Goal: Find specific page/section: Locate a particular part of the current website

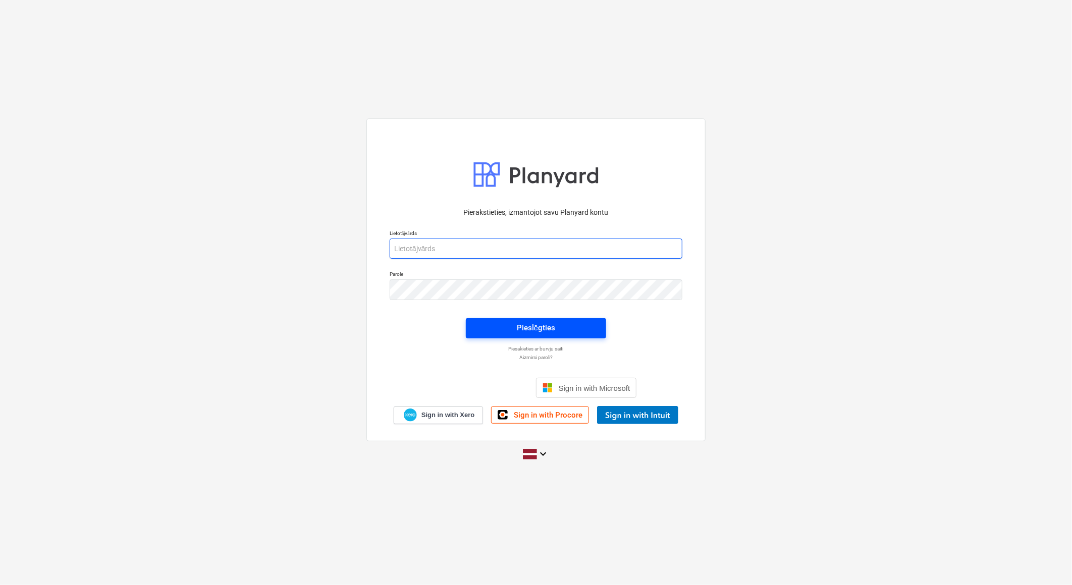
type input "[EMAIL_ADDRESS][DOMAIN_NAME]"
click at [538, 324] on div "Pieslēgties" at bounding box center [536, 327] width 38 height 13
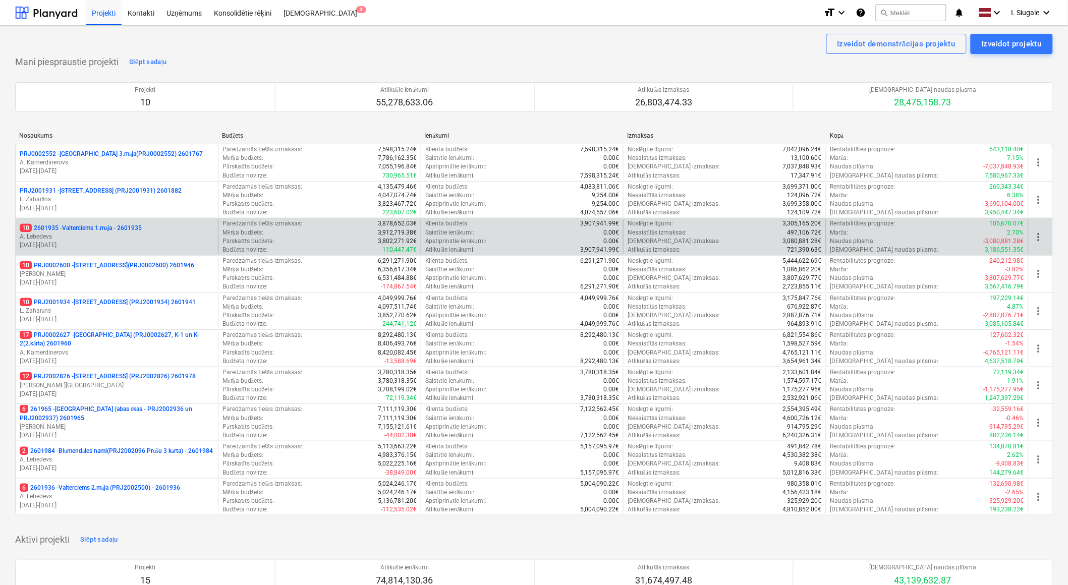
click at [115, 230] on p "10 2601935 - Valterciems 1.māja - 2601935" at bounding box center [81, 228] width 122 height 9
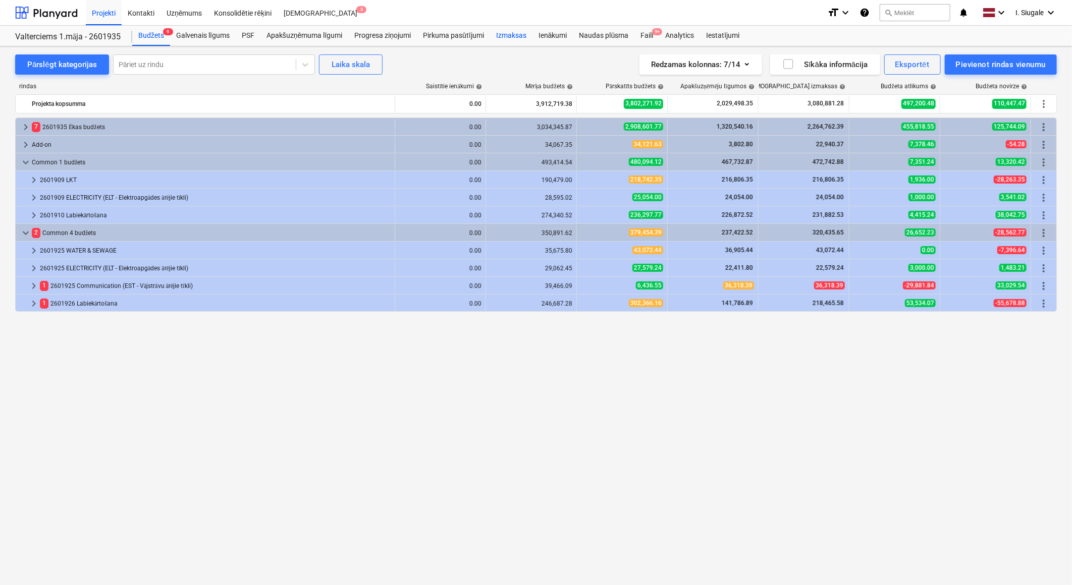
click at [512, 37] on div "Izmaksas" at bounding box center [511, 36] width 42 height 20
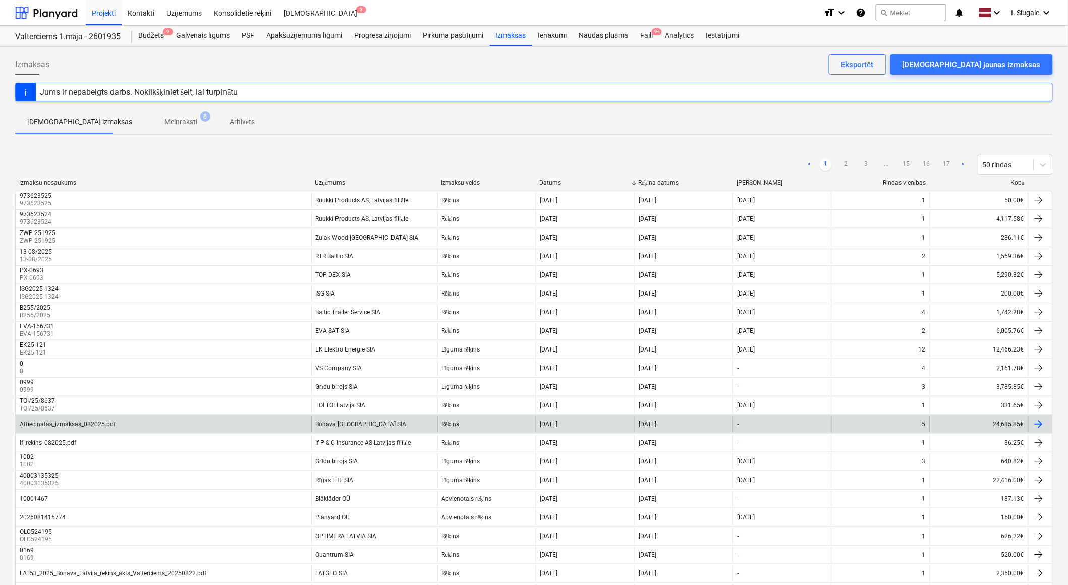
click at [140, 418] on div "Attiecinatas_izmaksas_082025.pdf" at bounding box center [164, 424] width 296 height 16
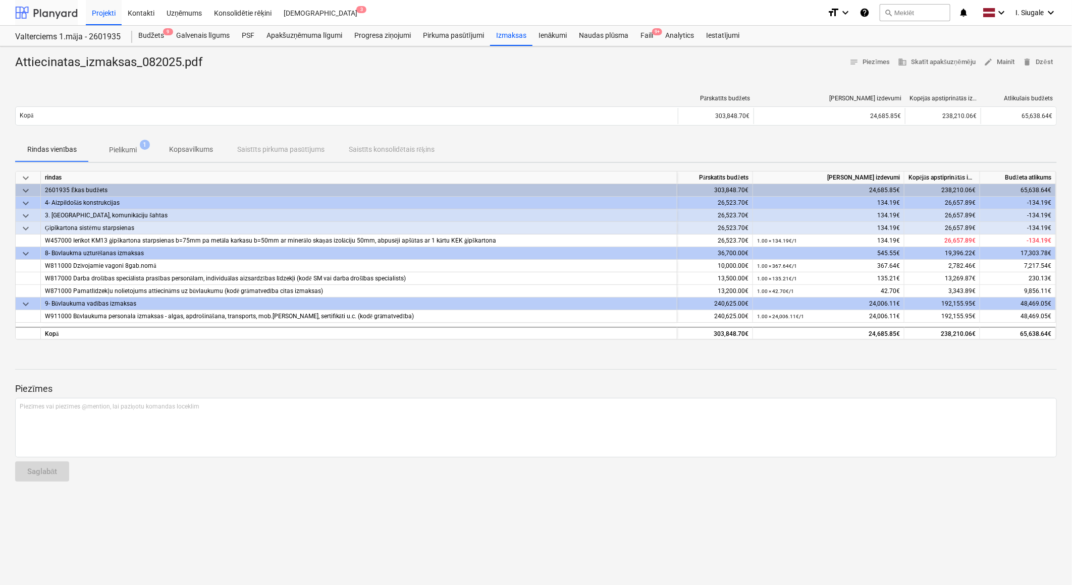
click at [51, 13] on div at bounding box center [46, 12] width 63 height 25
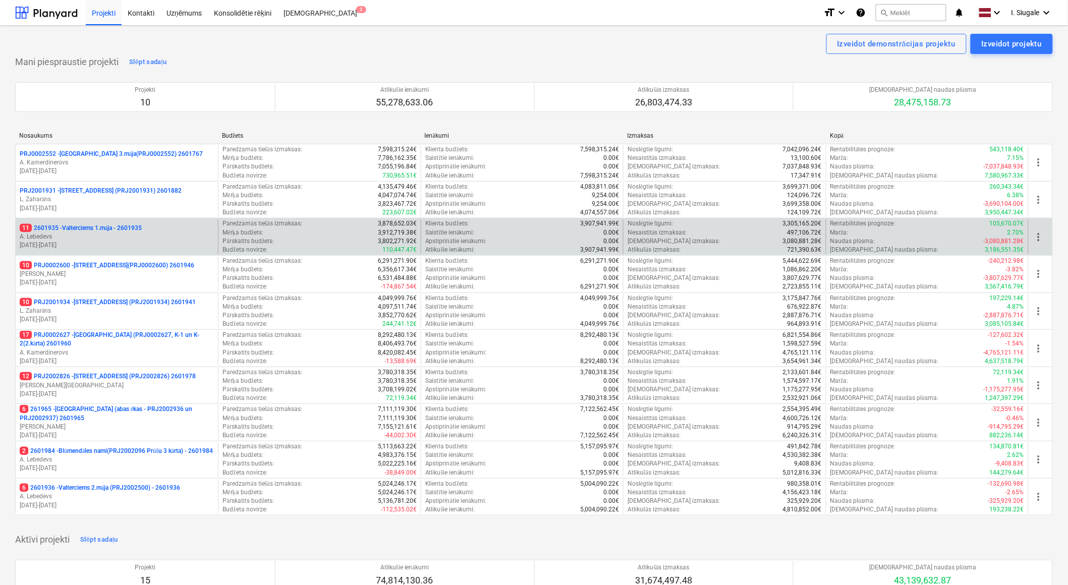
click at [105, 230] on p "11 2601935 - Valterciems 1.māja - 2601935" at bounding box center [81, 228] width 122 height 9
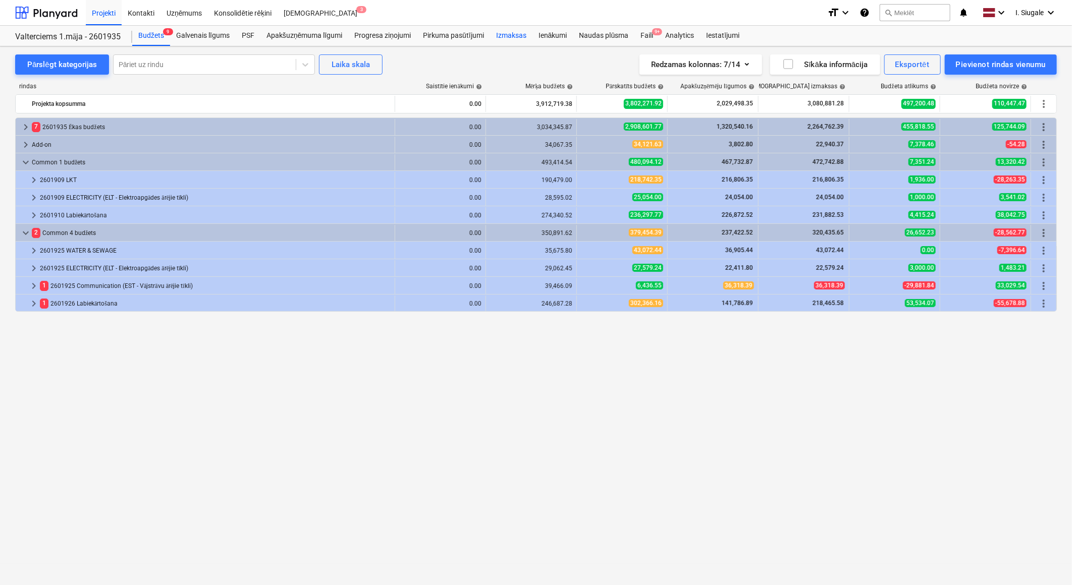
click at [522, 35] on div "Izmaksas" at bounding box center [511, 36] width 42 height 20
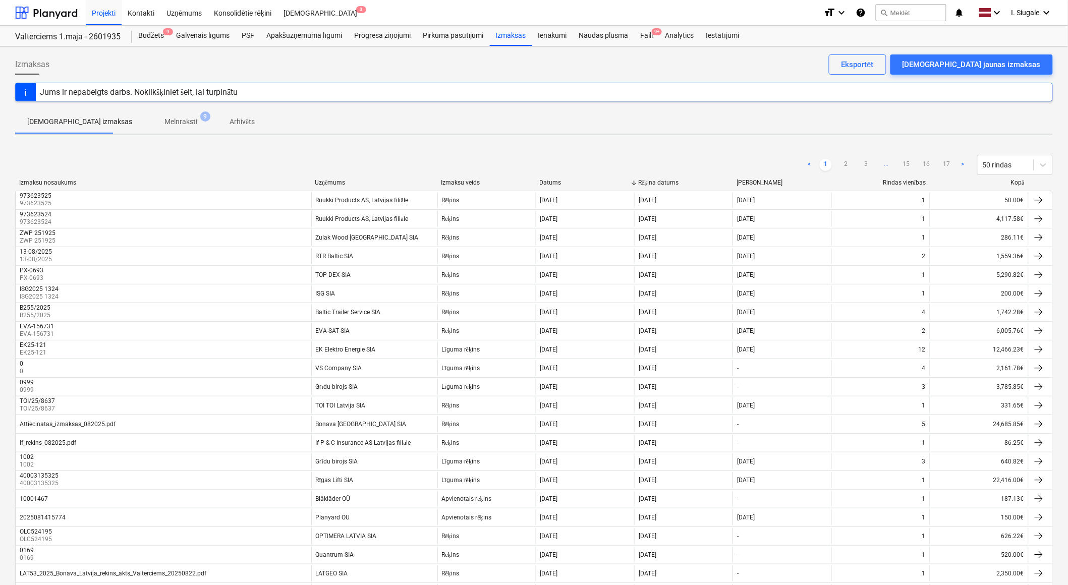
click at [180, 420] on div "Attiecinatas_izmaksas_082025.pdf" at bounding box center [164, 424] width 296 height 16
